Goal: Find specific page/section: Find specific page/section

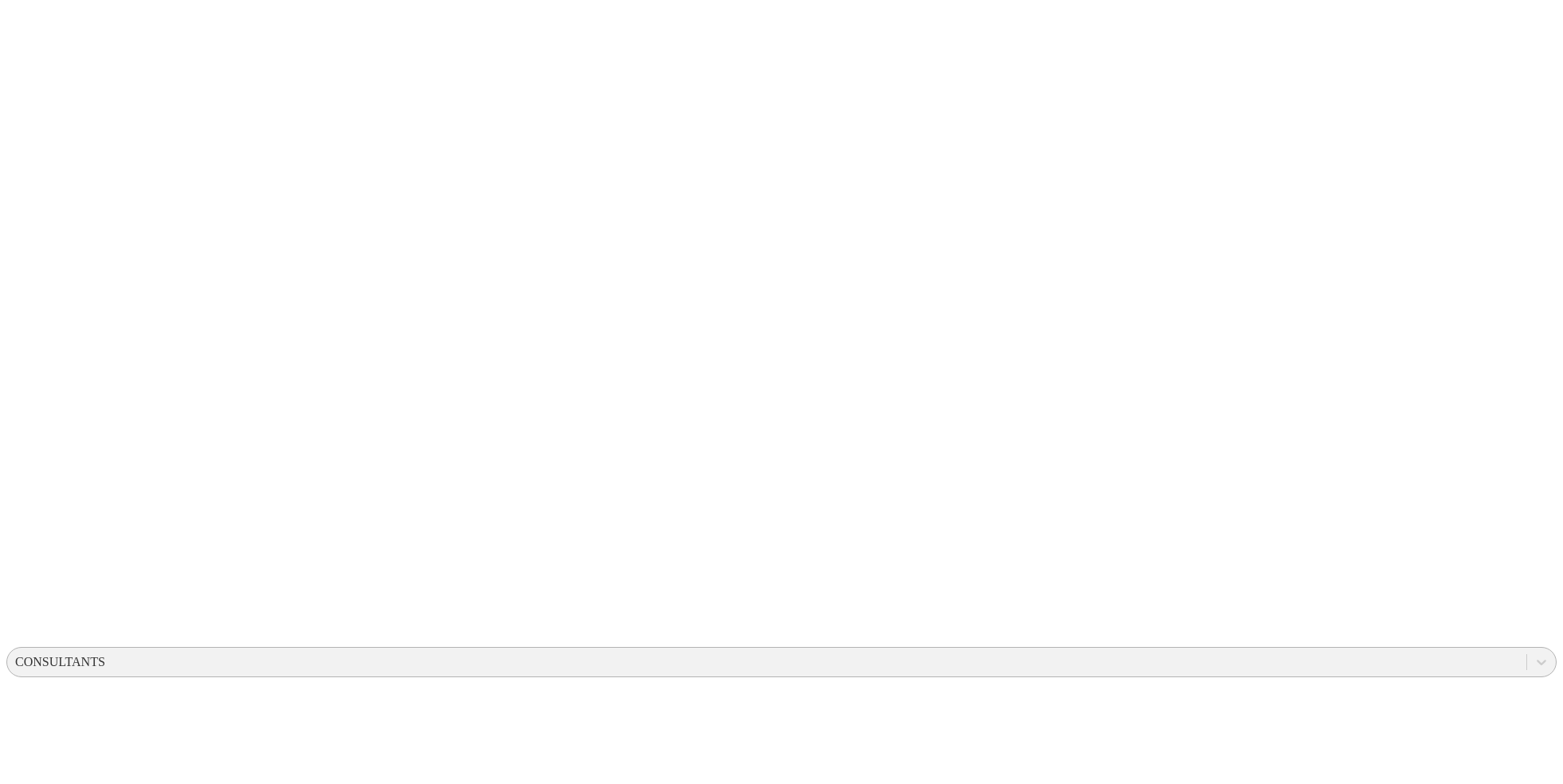
click at [105, 655] on div "CONSULTANTS" at bounding box center [60, 662] width 91 height 14
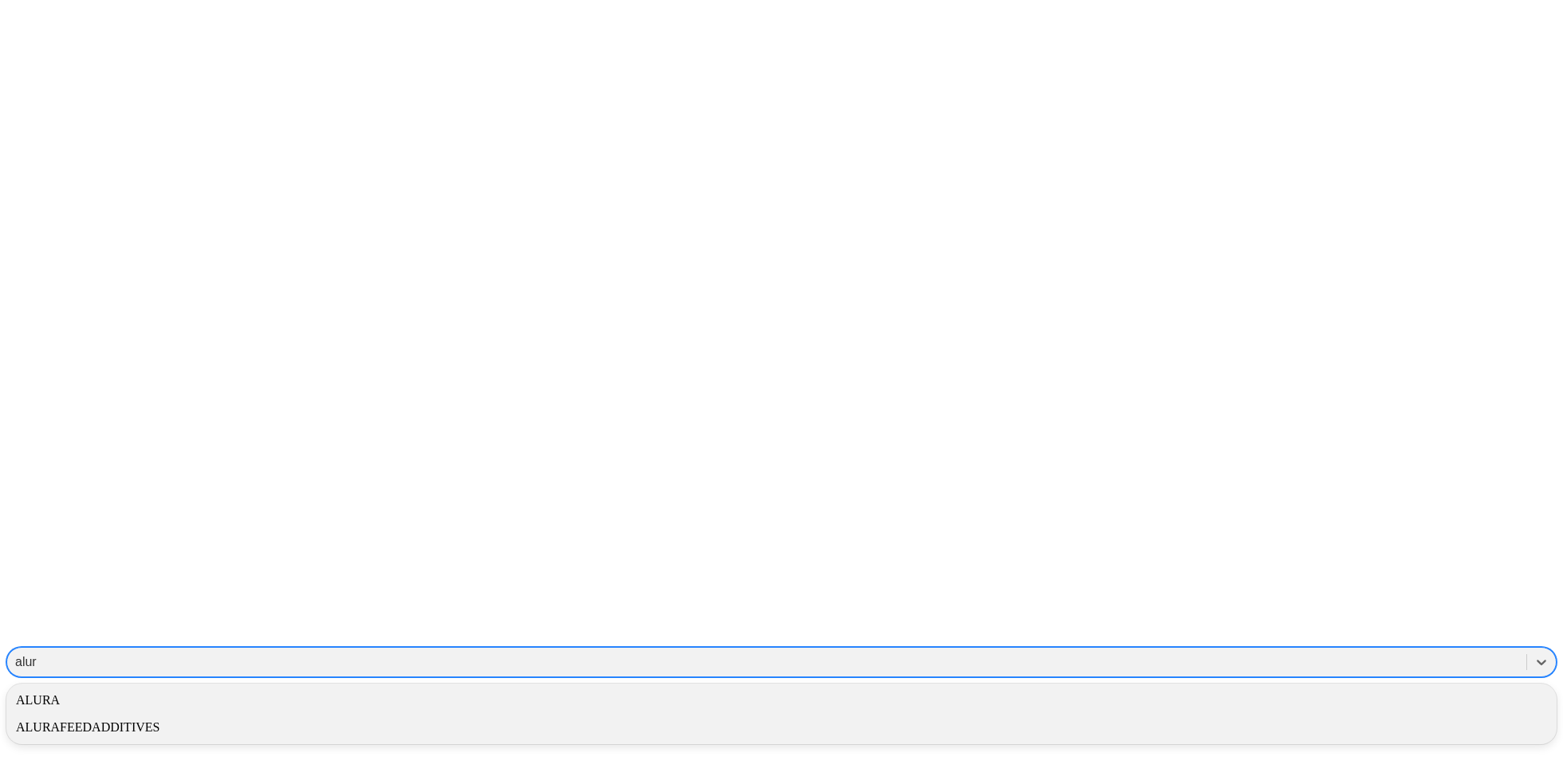
type input "alura"
click at [1260, 687] on div "ALURA" at bounding box center [782, 700] width 1550 height 27
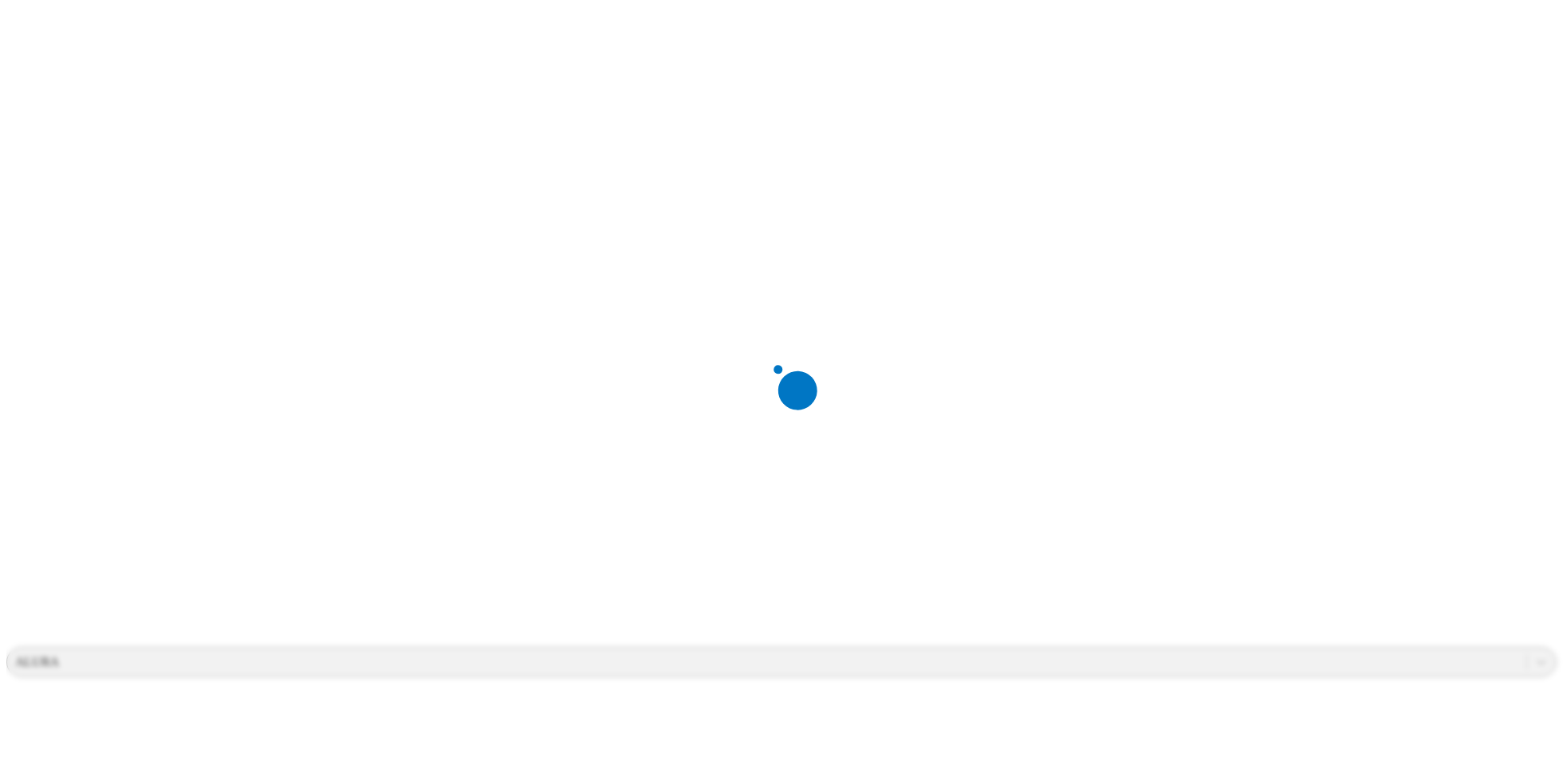
click at [1213, 12] on div at bounding box center [788, 392] width 1563 height 784
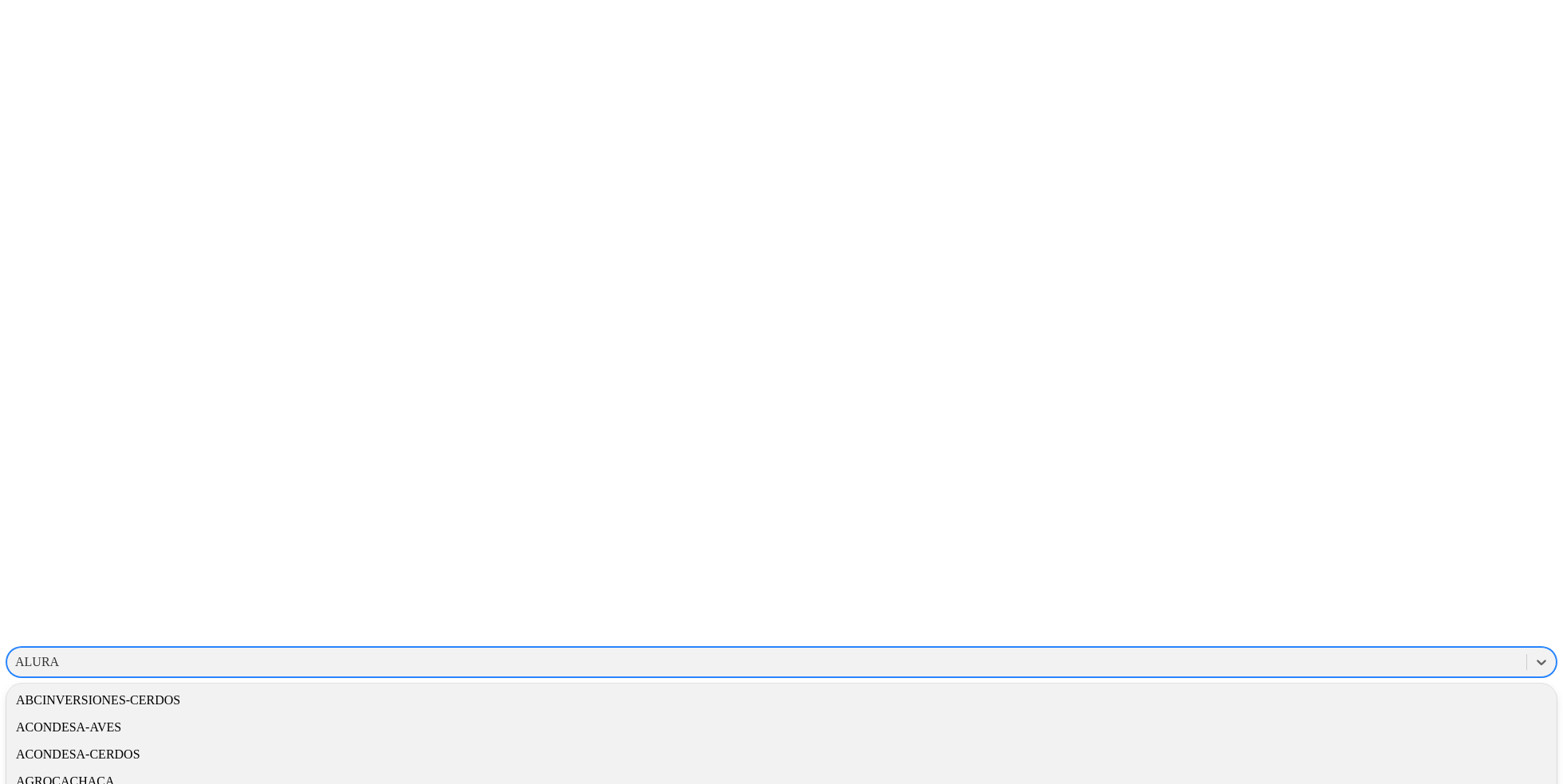
click at [1215, 650] on div "ALURA" at bounding box center [766, 662] width 1519 height 24
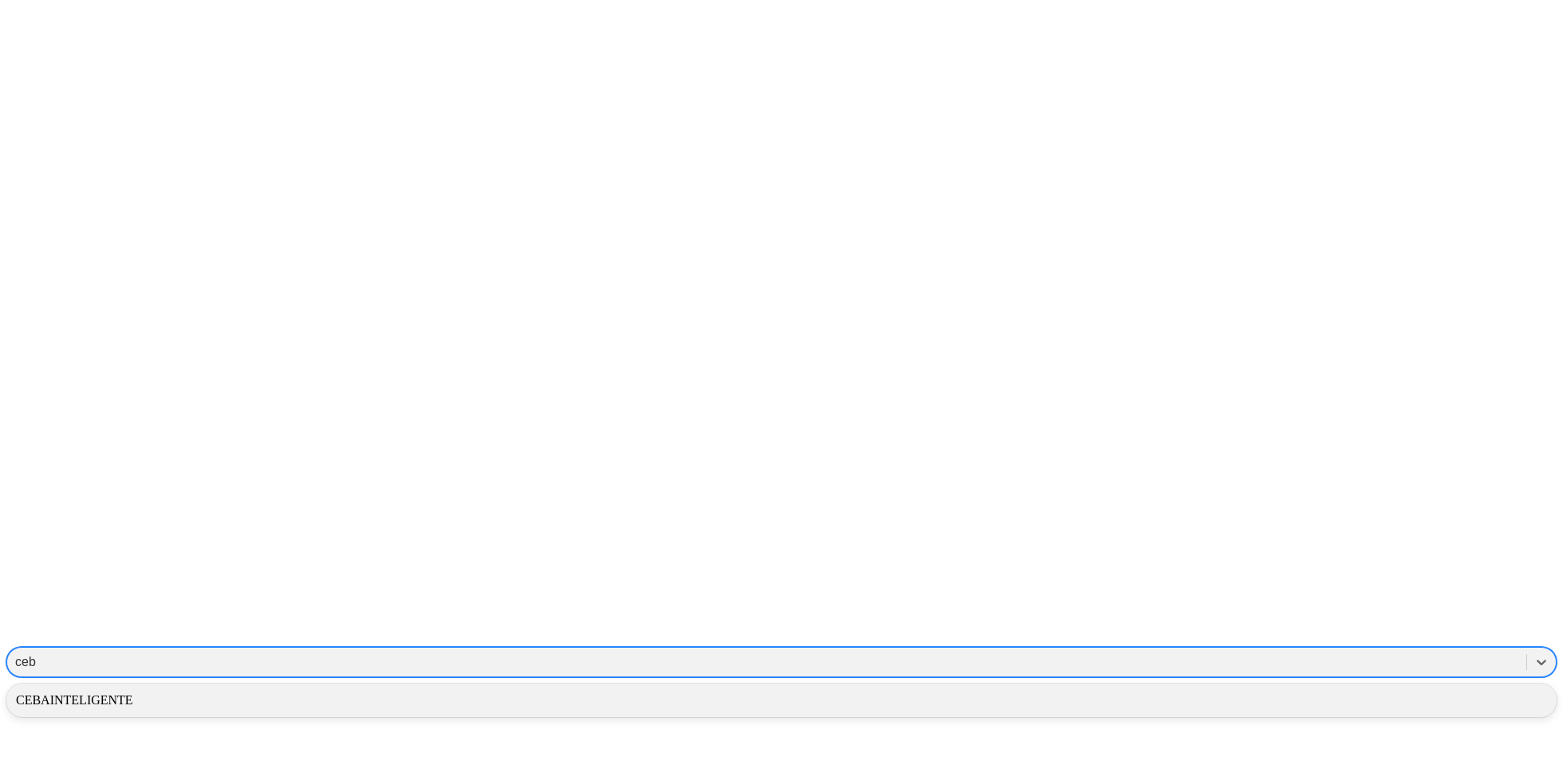
type input "ceba"
click at [1283, 687] on div "CEBAINTELIGENTE" at bounding box center [782, 700] width 1550 height 27
